Goal: Task Accomplishment & Management: Complete application form

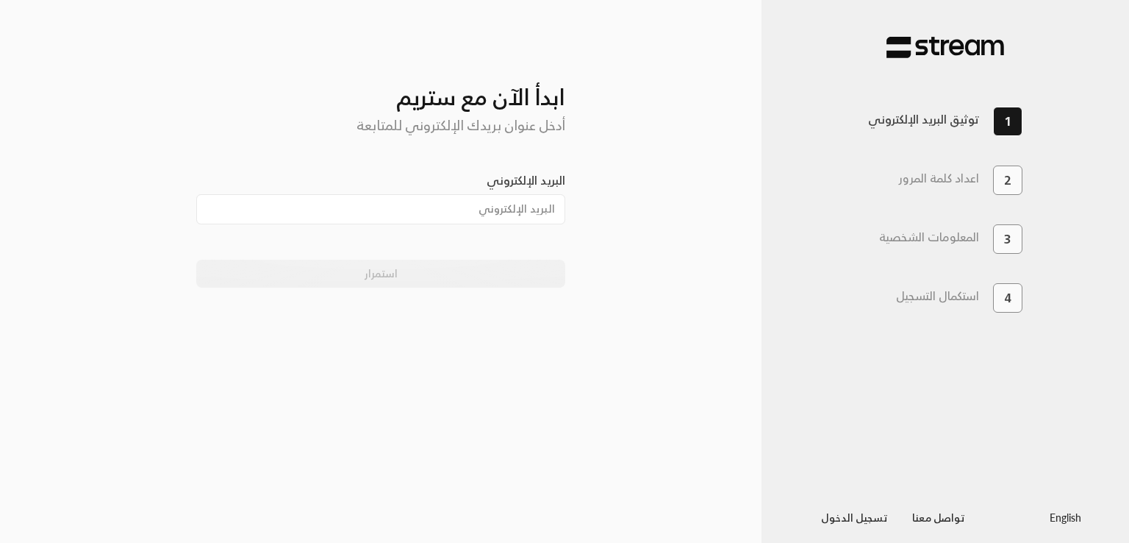
click at [447, 417] on div "ابدأ الآن مع ستريم أدخل عنوان بريدك الإلكتروني للمتابعة البريد الإلكتروني استمر…" at bounding box center [380, 271] width 441 height 495
click at [1065, 519] on link "English" at bounding box center [1066, 516] width 32 height 27
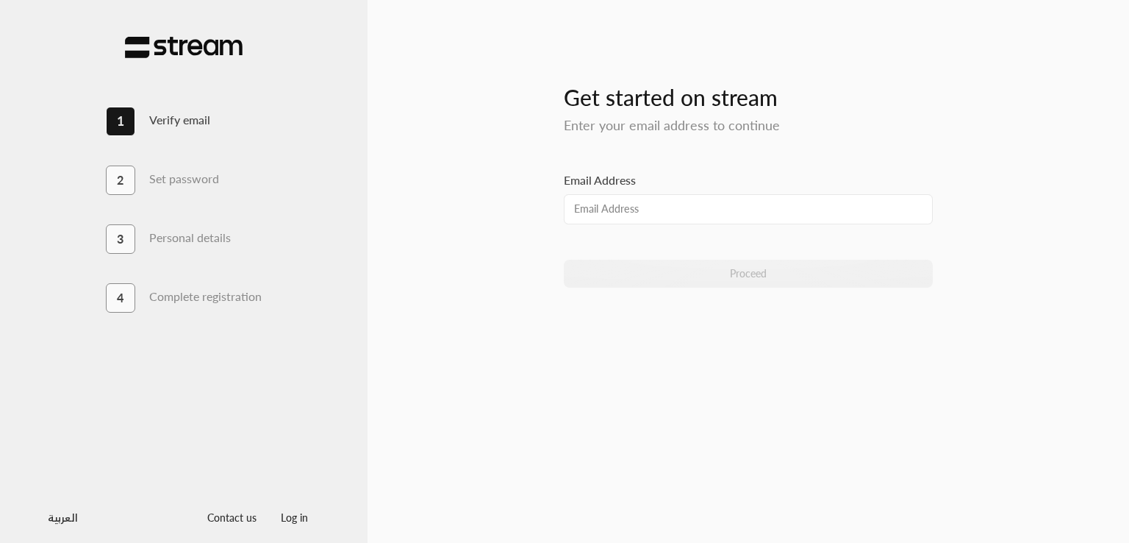
click at [60, 517] on link "العربية" at bounding box center [63, 516] width 30 height 27
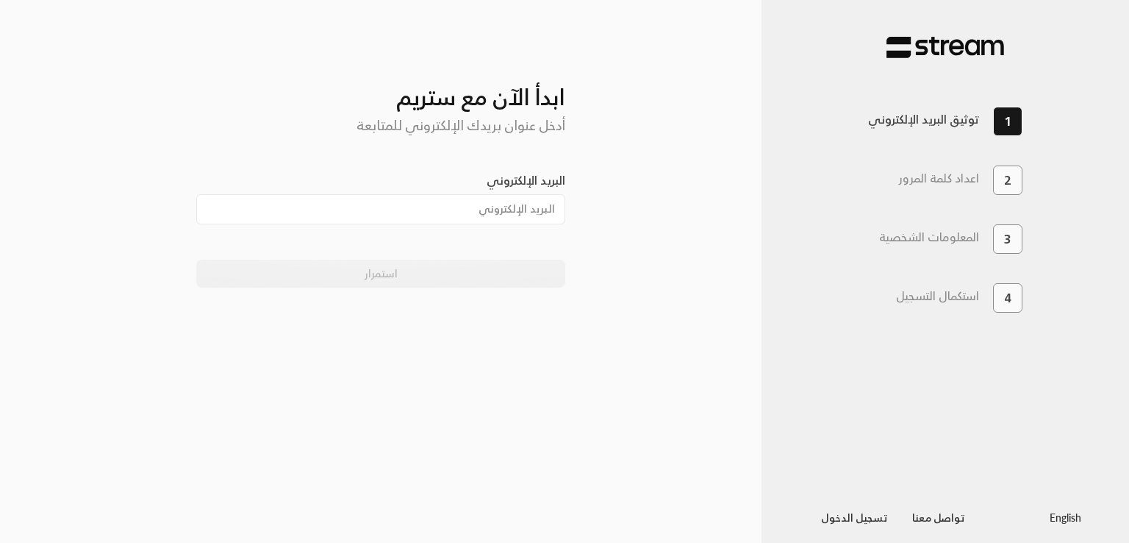
click at [637, 138] on div "ابدأ الآن مع ستريم أدخل عنوان بريدك الإلكتروني للمتابعة البريد الإلكتروني استمر…" at bounding box center [381, 271] width 762 height 495
